Goal: Information Seeking & Learning: Learn about a topic

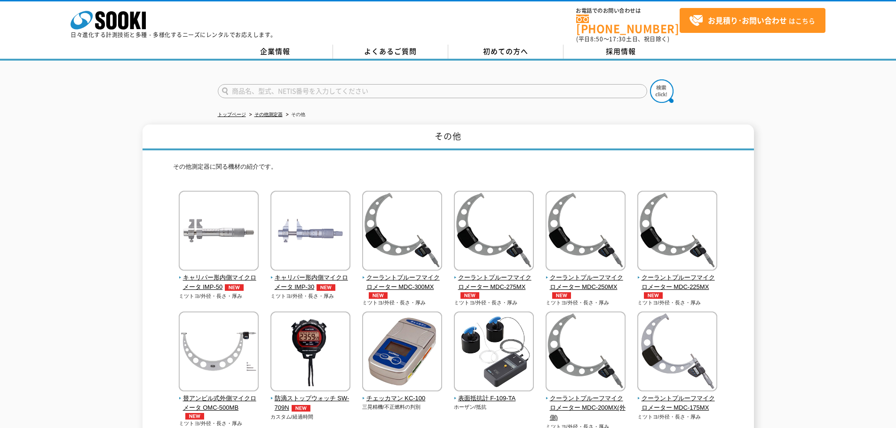
click at [680, 238] on img at bounding box center [677, 232] width 80 height 82
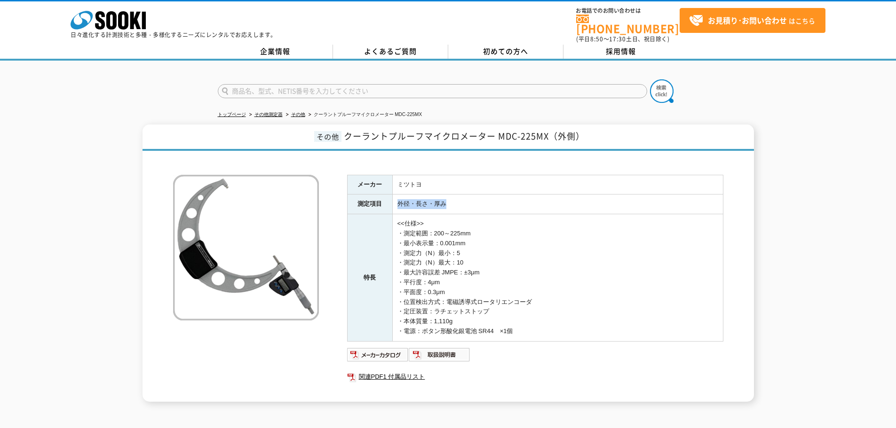
drag, startPoint x: 398, startPoint y: 199, endPoint x: 471, endPoint y: 197, distance: 72.9
click at [471, 197] on td "外径・長さ・厚み" at bounding box center [557, 205] width 331 height 20
copy td "外径・長さ・厚み"
drag, startPoint x: 399, startPoint y: 227, endPoint x: 534, endPoint y: 325, distance: 167.2
click at [534, 325] on td "<<仕様>> ・測定範囲：200～225mm ・最小表示量：0.001mm ・測定力（N）最小：5 ・測定力（N）最大：10 ・最大許容誤差 JMPE：±3μ…" at bounding box center [557, 277] width 331 height 127
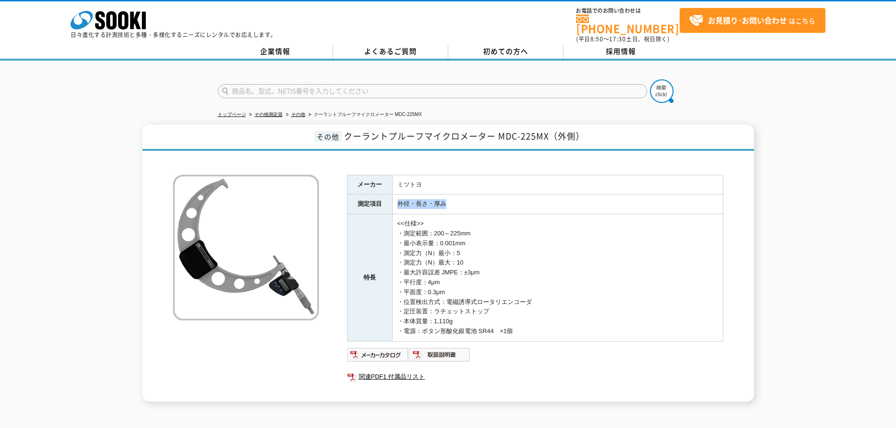
copy td "・測定範囲：200～225mm ・最小表示量：0.001mm ・測定力（N）最小：5 ・測定力（N）最大：10 ・最大許容誤差 JMPE：±3μm ・平行度：…"
click at [43, 370] on div "その他 クーラントプルーフマイクロメーター MDC-225MX（外側） メーカー ミツトヨ 測定項目 外径・長さ・厚み 特長 <<仕様>> ・測定範囲：200…" at bounding box center [448, 263] width 896 height 277
click at [389, 347] on img at bounding box center [378, 354] width 62 height 15
click at [457, 354] on img at bounding box center [440, 354] width 62 height 15
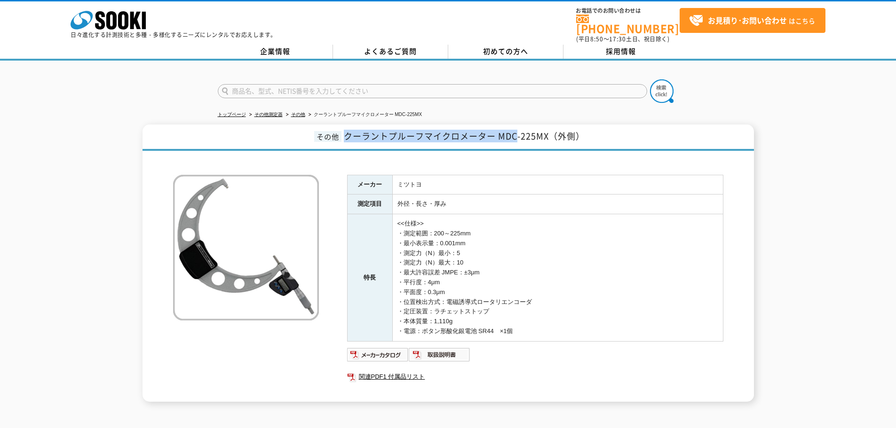
drag, startPoint x: 346, startPoint y: 130, endPoint x: 516, endPoint y: 134, distance: 170.2
click at [516, 134] on span "クーラントプルーフマイクロメーター MDC-225MX（外側）" at bounding box center [464, 136] width 241 height 13
copy span "クーラントプルーフマイクロメーター MDC"
click at [794, 171] on div "その他 クーラントプルーフマイクロメーター MDC-225MX（外側） メーカー ミツトヨ 測定項目 外径・長さ・厚み 特長 <<仕様>> ・測定範囲：200…" at bounding box center [448, 263] width 896 height 277
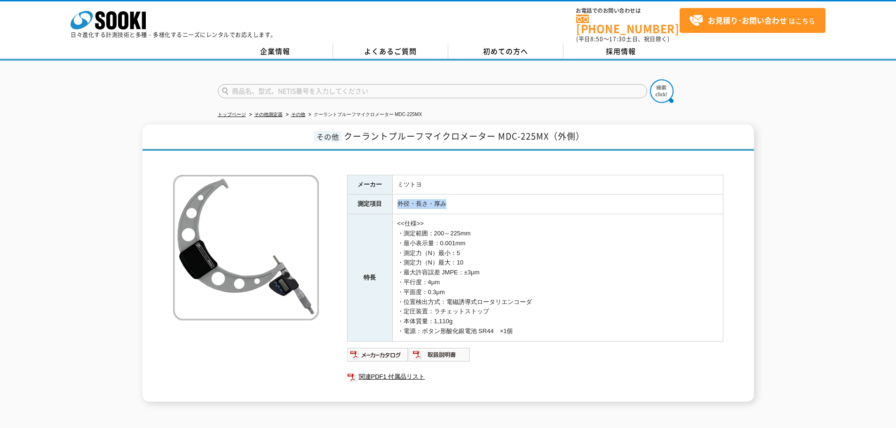
drag, startPoint x: 397, startPoint y: 199, endPoint x: 453, endPoint y: 196, distance: 56.0
click at [453, 196] on td "外径・長さ・厚み" at bounding box center [557, 205] width 331 height 20
copy td "外径・長さ・厚み"
